Goal: Find specific page/section: Find specific page/section

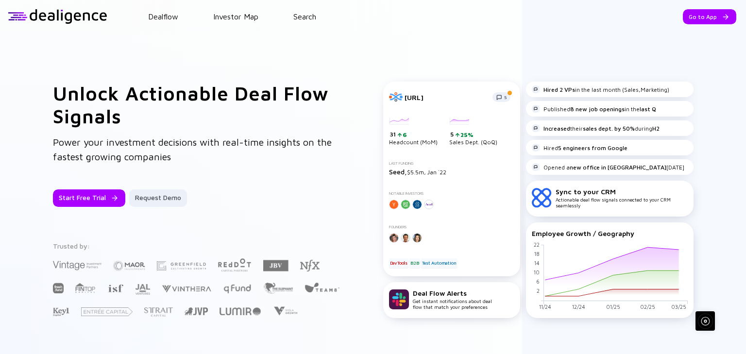
click at [688, 16] on div "Go to App" at bounding box center [709, 16] width 53 height 15
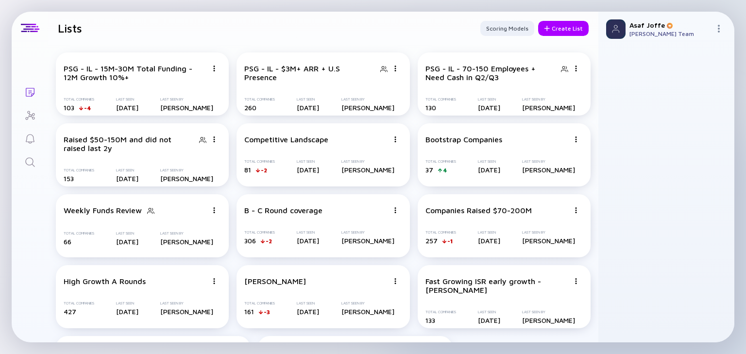
click at [29, 163] on icon "Search" at bounding box center [30, 162] width 12 height 12
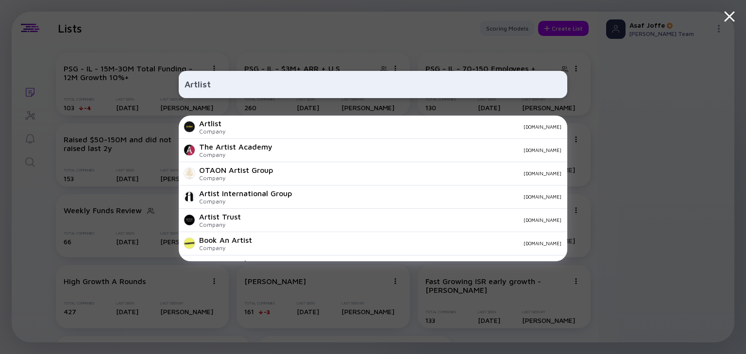
type input "Artlist"
click at [225, 120] on div "Artlist Company [DOMAIN_NAME]" at bounding box center [373, 127] width 388 height 23
